Goal: Task Accomplishment & Management: Complete application form

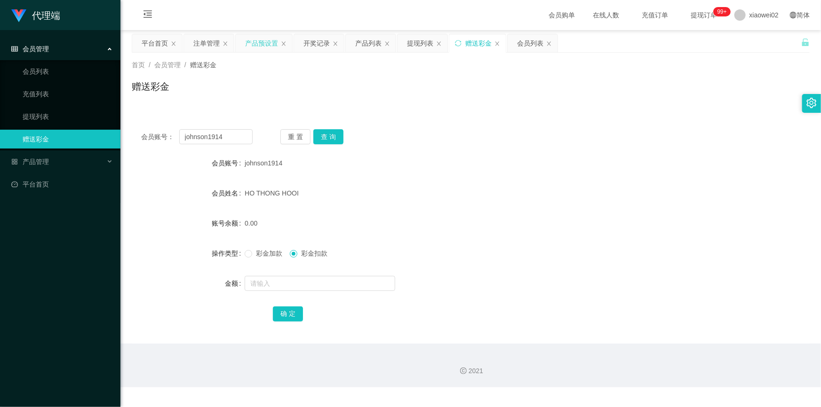
click at [264, 43] on div "产品预设置" at bounding box center [261, 43] width 33 height 18
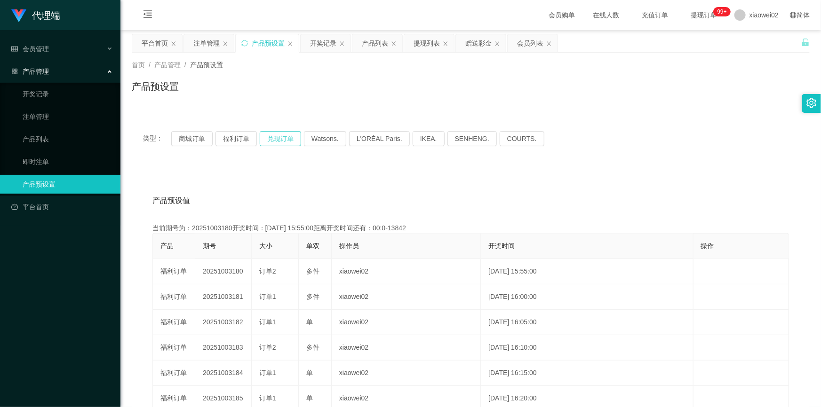
click at [281, 138] on button "兑现订单" at bounding box center [280, 138] width 41 height 15
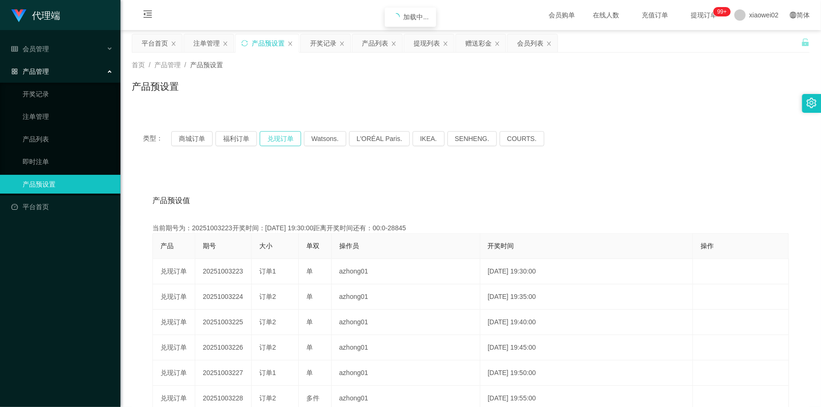
click at [281, 138] on button "兑现订单" at bounding box center [280, 138] width 41 height 15
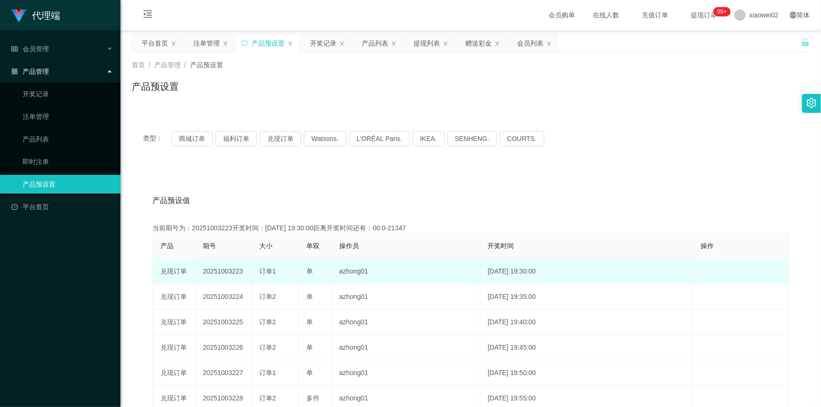
click at [225, 270] on td "20251003223" at bounding box center [223, 271] width 56 height 25
copy td "20251003223"
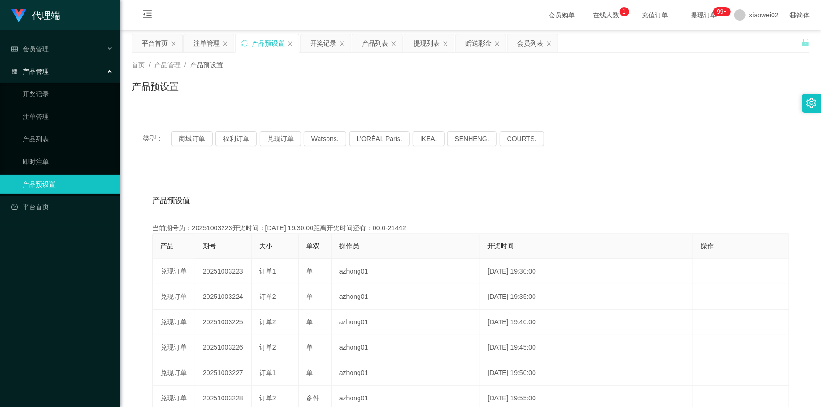
click at [334, 194] on div "产品预设值 添加期号" at bounding box center [470, 201] width 636 height 26
click at [321, 96] on div "产品预设置" at bounding box center [471, 90] width 678 height 22
click at [210, 42] on div "注单管理" at bounding box center [206, 43] width 26 height 18
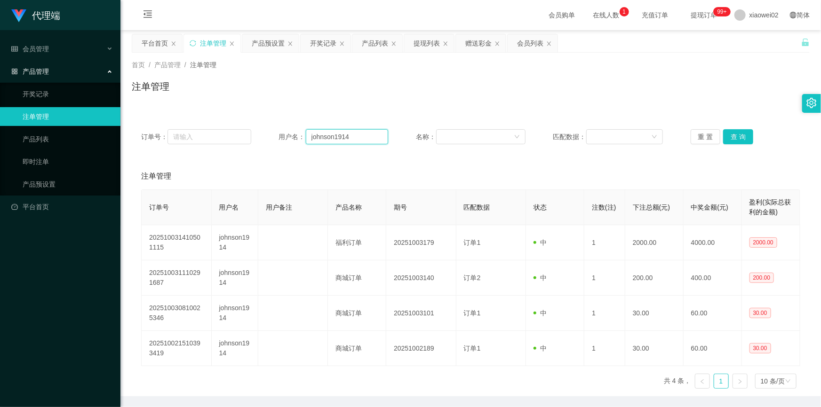
drag, startPoint x: 352, startPoint y: 136, endPoint x: 308, endPoint y: 134, distance: 43.8
click at [208, 136] on div "订单号： 用户名： johnson1914 名称： 匹配数据： 重 置 查 询" at bounding box center [470, 136] width 659 height 15
paste input "sc0813"
type input "sc0813"
click at [734, 133] on button "查 询" at bounding box center [738, 136] width 30 height 15
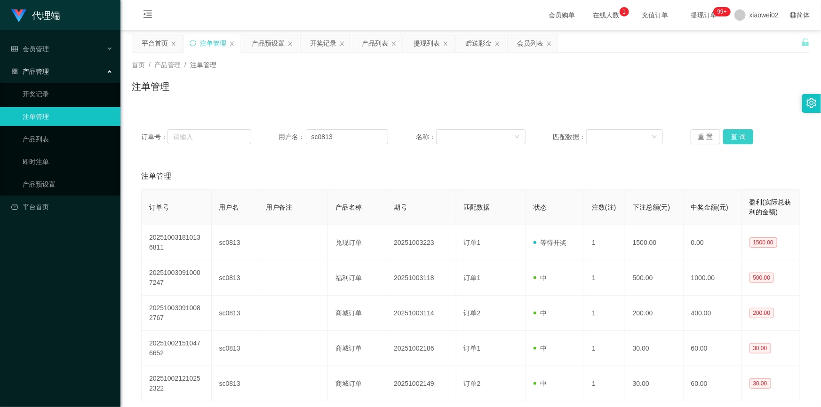
click at [734, 133] on button "查 询" at bounding box center [738, 136] width 30 height 15
click at [691, 71] on div "首页 / 产品管理 / 注单管理 / 注单管理" at bounding box center [471, 80] width 678 height 41
click at [743, 136] on button "查 询" at bounding box center [738, 136] width 30 height 15
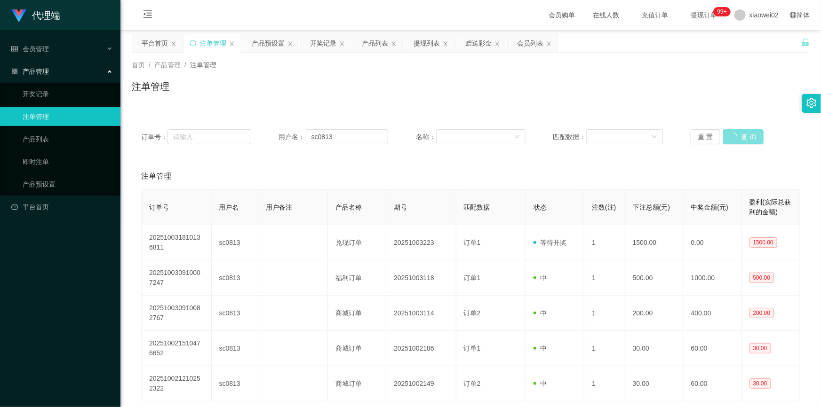
click at [743, 136] on div "重 置 查 询" at bounding box center [745, 136] width 110 height 15
click at [743, 136] on button "查 询" at bounding box center [738, 136] width 30 height 15
click at [743, 136] on div "重 置 查 询" at bounding box center [745, 136] width 110 height 15
click at [743, 136] on button "查 询" at bounding box center [738, 136] width 30 height 15
click at [738, 141] on button "查 询" at bounding box center [738, 136] width 30 height 15
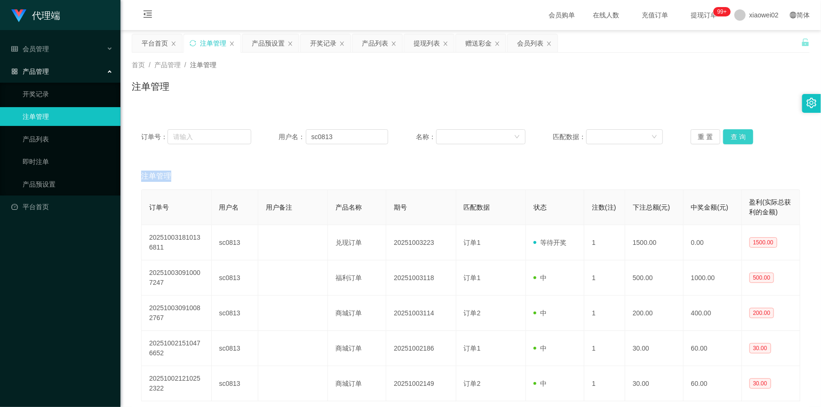
click at [739, 141] on button "查 询" at bounding box center [738, 136] width 30 height 15
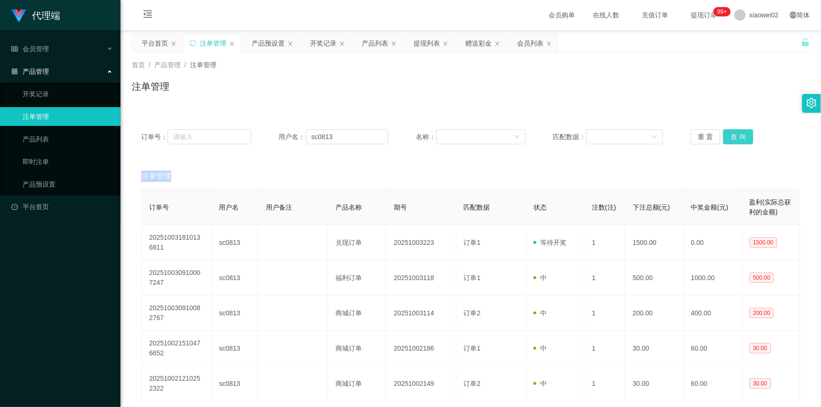
click at [739, 141] on button "查 询" at bounding box center [738, 136] width 30 height 15
click at [739, 141] on div "重 置 查 询" at bounding box center [745, 136] width 110 height 15
click at [739, 141] on button "查 询" at bounding box center [738, 136] width 30 height 15
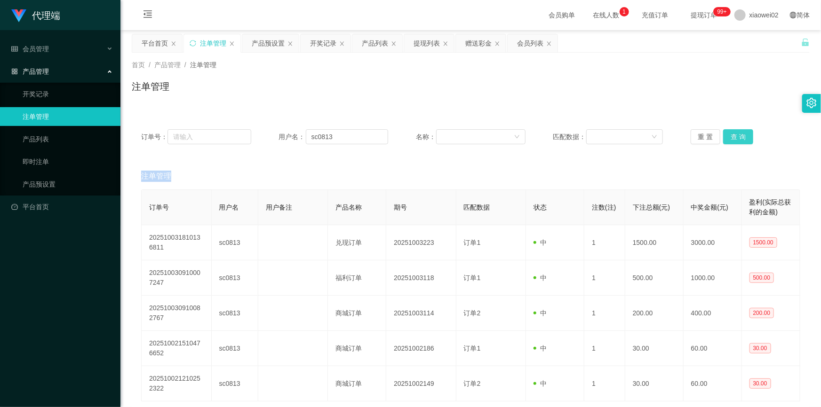
click at [739, 141] on button "查 询" at bounding box center [738, 136] width 30 height 15
click at [739, 141] on div "重 置 查 询" at bounding box center [745, 136] width 110 height 15
click at [745, 82] on div "注单管理" at bounding box center [471, 90] width 678 height 22
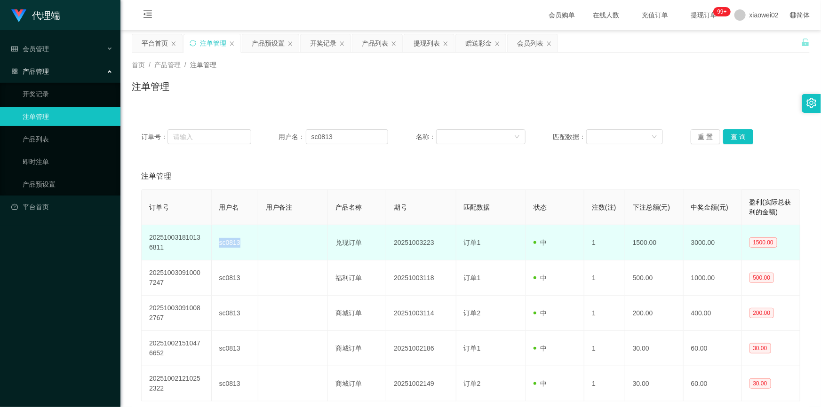
drag, startPoint x: 218, startPoint y: 250, endPoint x: 240, endPoint y: 251, distance: 22.6
click at [240, 251] on td "sc0813" at bounding box center [235, 242] width 47 height 35
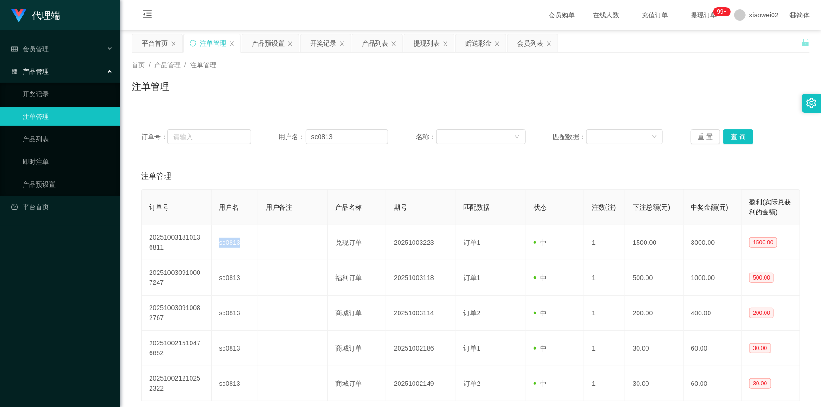
copy td "sc0813"
click at [368, 178] on div "注单管理" at bounding box center [470, 176] width 659 height 26
click at [469, 39] on div "赠送彩金" at bounding box center [478, 43] width 26 height 18
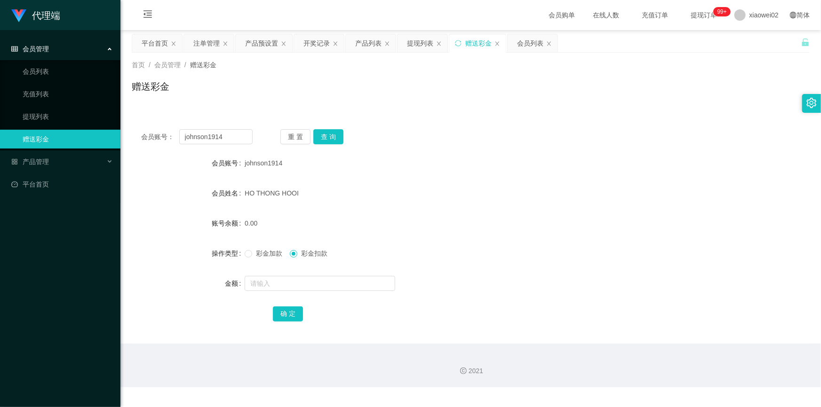
click at [439, 144] on div "会员账号： johnson1914 重 置 查 询" at bounding box center [471, 136] width 678 height 15
click at [269, 45] on div "产品预设置" at bounding box center [261, 43] width 33 height 18
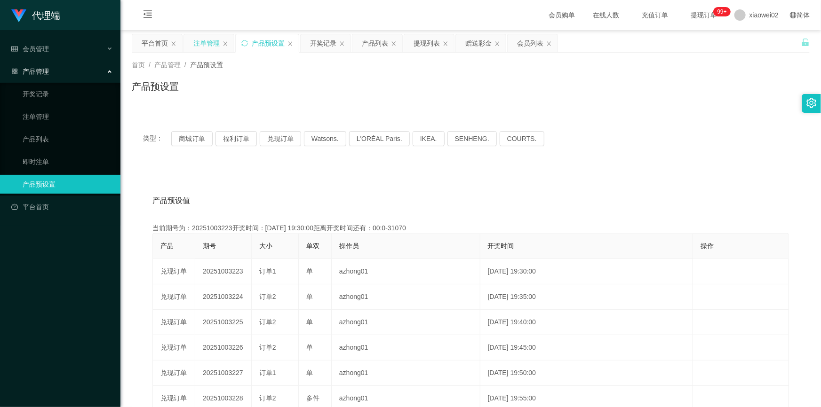
click at [211, 45] on div "注单管理" at bounding box center [206, 43] width 26 height 18
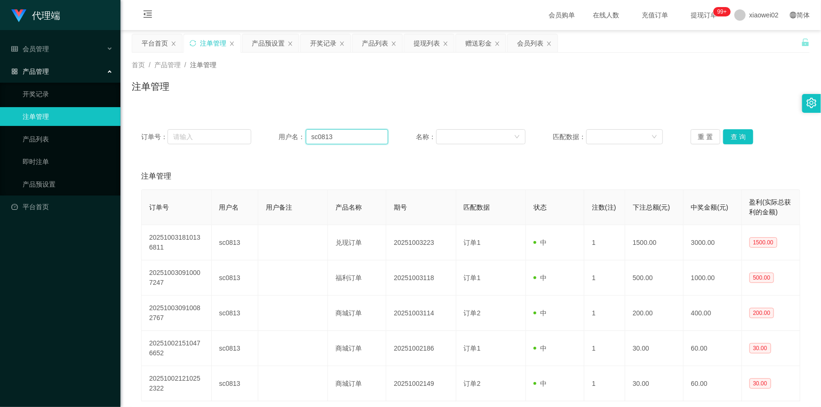
drag, startPoint x: 330, startPoint y: 140, endPoint x: 292, endPoint y: 141, distance: 38.1
click at [292, 141] on div "用户名： sc0813" at bounding box center [333, 136] width 110 height 15
click at [404, 85] on div "注单管理" at bounding box center [471, 90] width 678 height 22
click at [474, 46] on div "赠送彩金" at bounding box center [478, 43] width 26 height 18
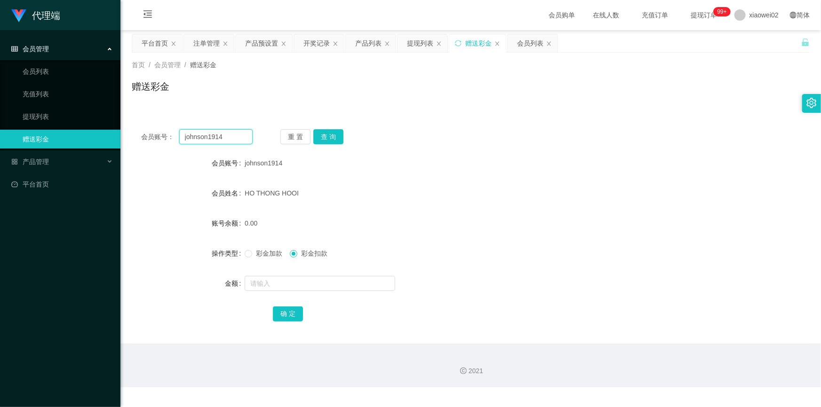
drag, startPoint x: 232, startPoint y: 139, endPoint x: 169, endPoint y: 134, distance: 63.2
click at [159, 136] on div "会员账号： johnson1914" at bounding box center [196, 136] width 111 height 15
paste input "sc0813"
type input "sc0813"
click at [328, 136] on button "查 询" at bounding box center [328, 136] width 30 height 15
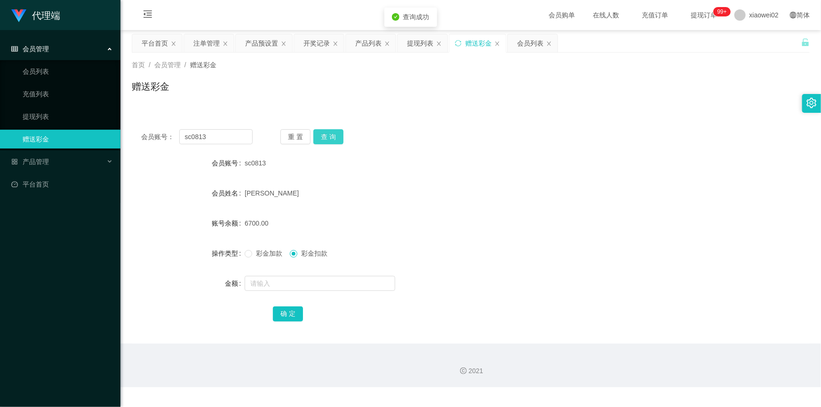
click at [328, 136] on button "查 询" at bounding box center [328, 136] width 30 height 15
click at [414, 180] on form "会员账号 sc0813 会员姓名 [PERSON_NAME] 账号余额 6700.00 操作类型 彩金加款 彩金扣款 金额 确 定" at bounding box center [471, 238] width 678 height 169
drag, startPoint x: 524, startPoint y: 247, endPoint x: 306, endPoint y: 292, distance: 223.1
click at [524, 247] on div "彩金加款 彩金扣款" at bounding box center [443, 253] width 396 height 19
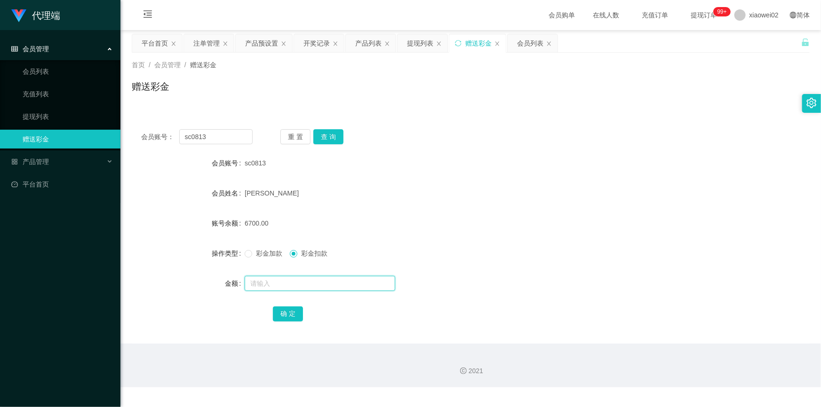
click at [267, 281] on input "text" at bounding box center [320, 283] width 150 height 15
click at [260, 254] on span "彩金加款" at bounding box center [269, 254] width 34 height 8
click at [263, 288] on input "text" at bounding box center [320, 283] width 150 height 15
type input "2500"
click at [658, 263] on form "会员账号 sc0813 会员姓名 [PERSON_NAME] KANG 账号余额 6700.00 操作类型 彩金加款 彩金扣款 金额 2500 确 定" at bounding box center [471, 238] width 678 height 169
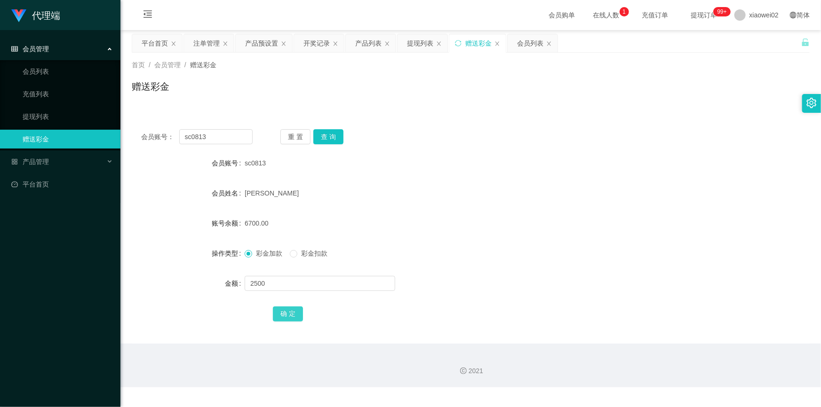
click at [287, 315] on button "确 定" at bounding box center [288, 314] width 30 height 15
drag, startPoint x: 477, startPoint y: 146, endPoint x: 359, endPoint y: 159, distance: 118.8
click at [383, 162] on div "sc0813" at bounding box center [443, 163] width 396 height 19
click at [328, 137] on button "查 询" at bounding box center [328, 136] width 30 height 15
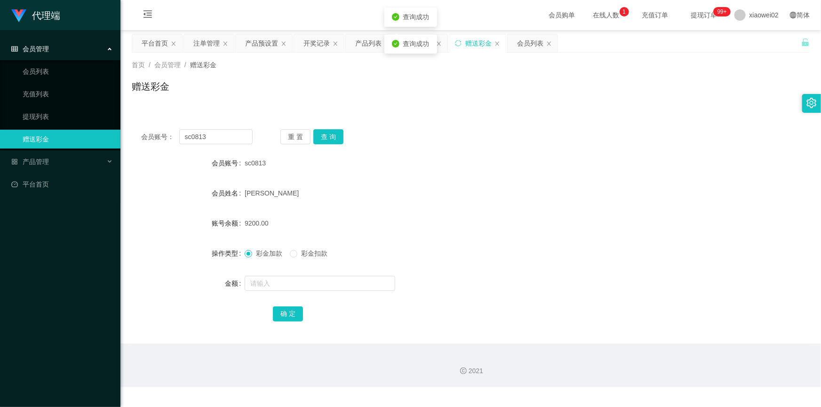
click at [440, 155] on div "sc0813" at bounding box center [443, 163] width 396 height 19
click at [334, 137] on button "查 询" at bounding box center [328, 136] width 30 height 15
click at [334, 140] on button "查 询" at bounding box center [328, 136] width 30 height 15
click at [334, 140] on div "重 置 查 询" at bounding box center [335, 136] width 111 height 15
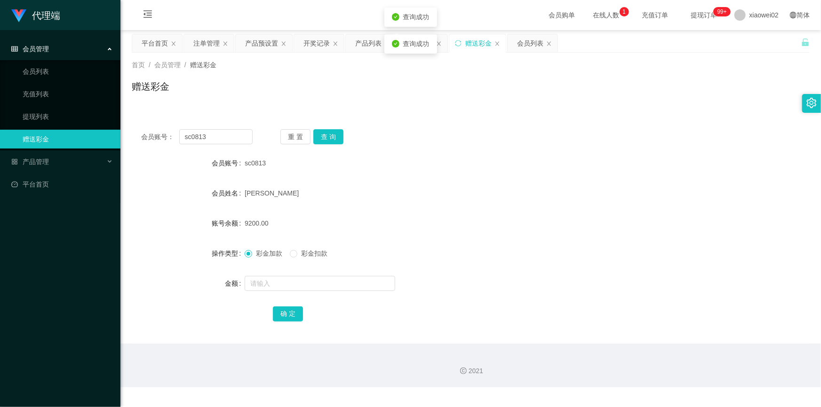
click at [510, 148] on div "会员账号： sc0813 重 置 查 询 会员账号 sc0813 会员姓名 [PERSON_NAME] 账号余额 9200.00 操作类型 彩金加款 彩金扣款…" at bounding box center [471, 232] width 678 height 224
